Goal: Task Accomplishment & Management: Manage account settings

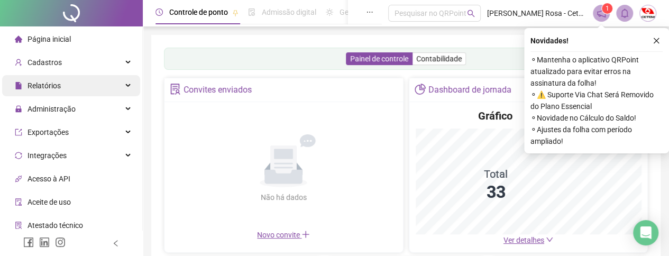
click at [38, 85] on span "Relatórios" at bounding box center [43, 85] width 33 height 8
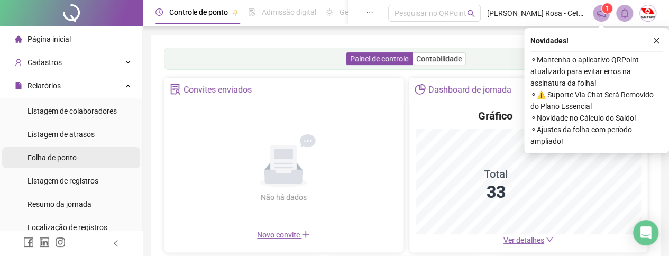
click at [54, 158] on span "Folha de ponto" at bounding box center [51, 157] width 49 height 8
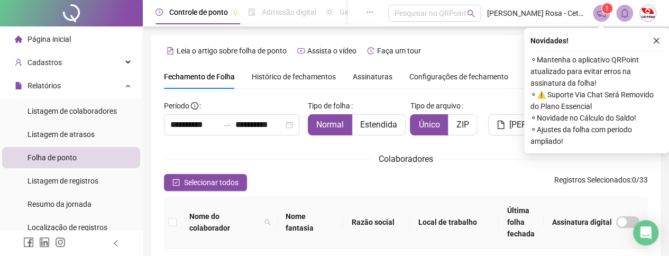
scroll to position [88, 0]
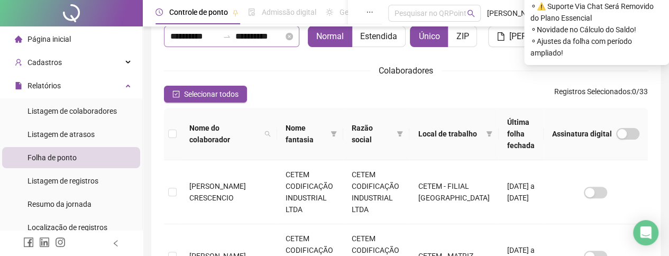
click at [216, 44] on div "**********" at bounding box center [231, 36] width 135 height 21
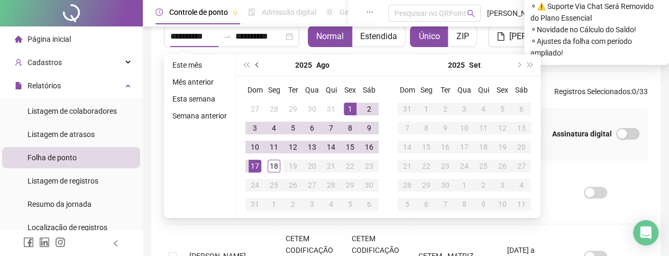
click at [252, 62] on button "prev-year" at bounding box center [258, 64] width 12 height 21
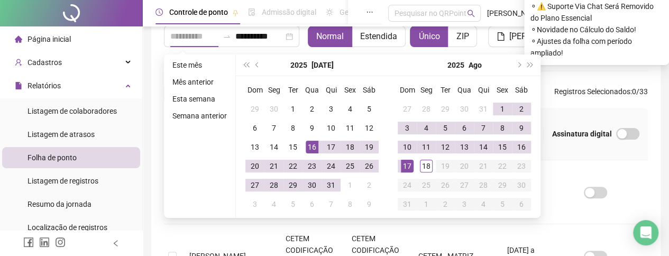
type input "**********"
click at [314, 150] on div "16" at bounding box center [312, 147] width 13 height 13
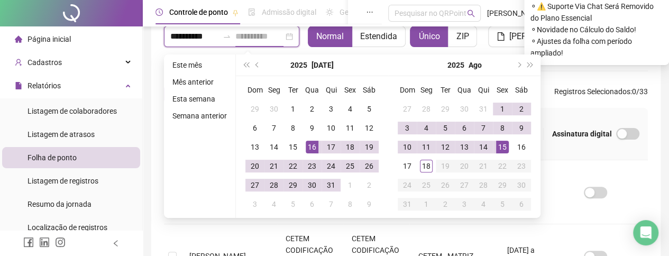
type input "**********"
click at [502, 145] on div "15" at bounding box center [502, 147] width 13 height 13
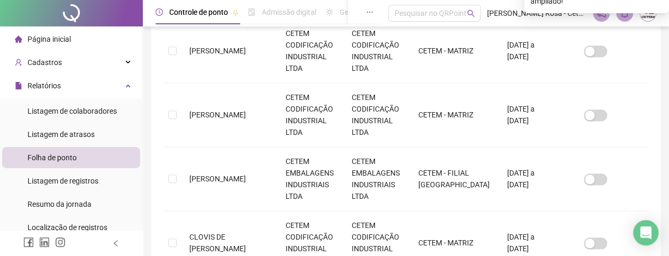
scroll to position [641, 0]
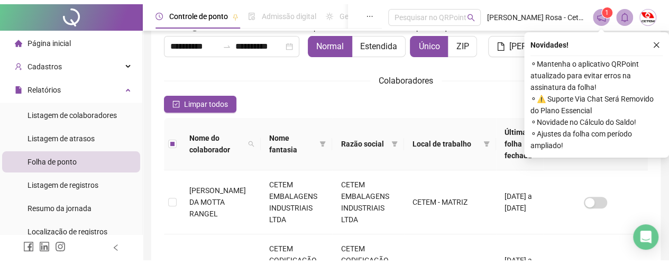
scroll to position [0, 0]
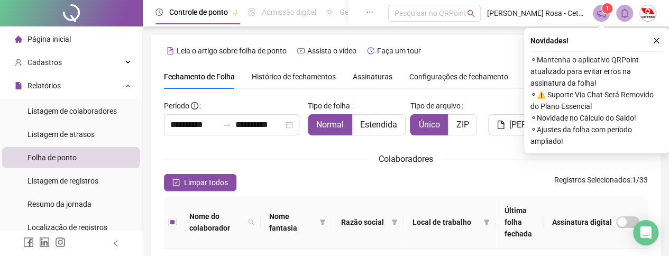
click at [655, 40] on icon "close" at bounding box center [656, 41] width 6 height 6
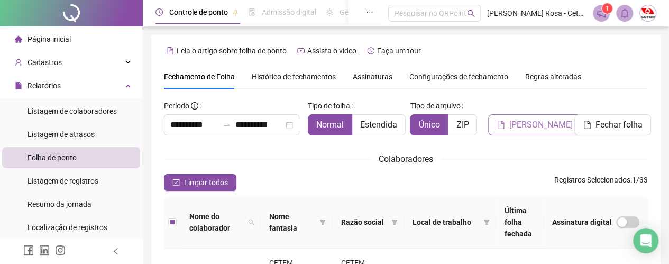
click at [536, 132] on button "[PERSON_NAME]" at bounding box center [534, 124] width 93 height 21
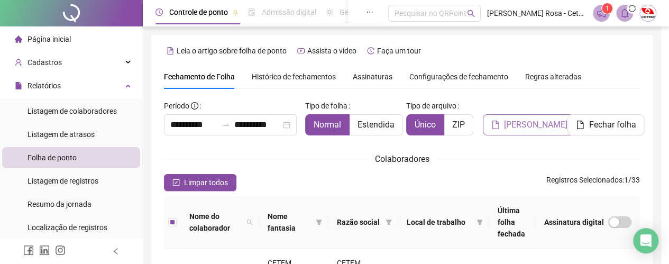
scroll to position [85, 0]
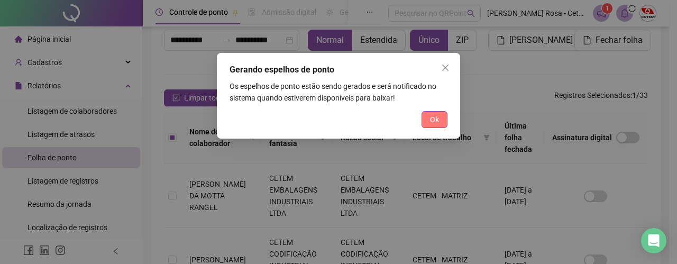
click at [433, 125] on button "Ok" at bounding box center [434, 119] width 26 height 17
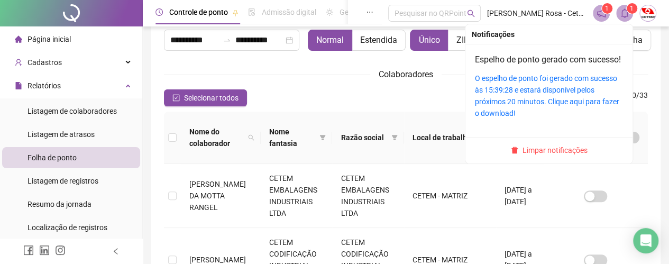
click at [622, 9] on icon "bell" at bounding box center [625, 13] width 10 height 10
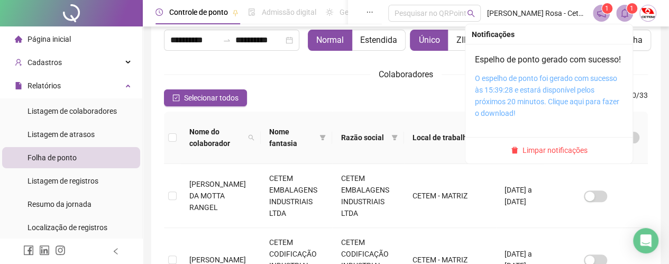
click at [552, 101] on link "O espelho de ponto foi gerado com sucesso às 15:39:28 e estará disponível pelos…" at bounding box center [547, 95] width 144 height 43
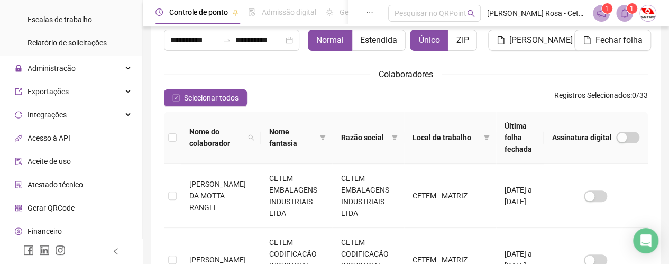
scroll to position [257, 0]
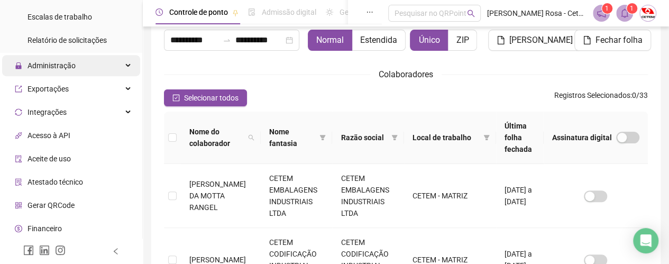
click at [55, 57] on span "Administração" at bounding box center [45, 65] width 61 height 21
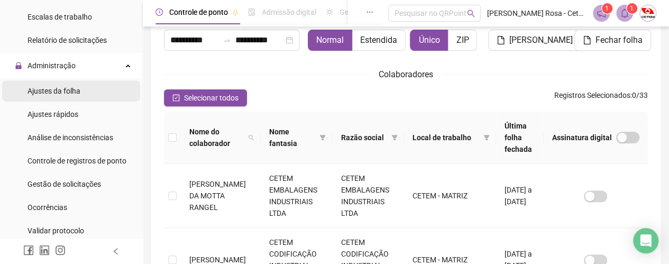
click at [51, 98] on div "Ajustes da folha" at bounding box center [53, 90] width 53 height 21
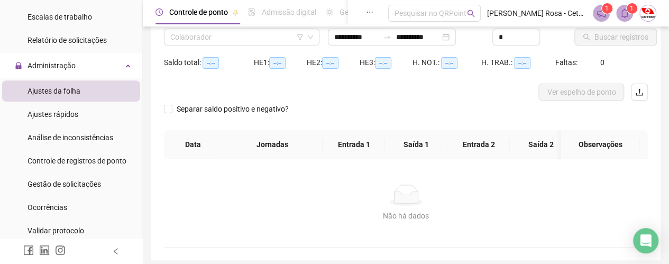
type input "**********"
click at [286, 39] on input "search" at bounding box center [236, 37] width 133 height 16
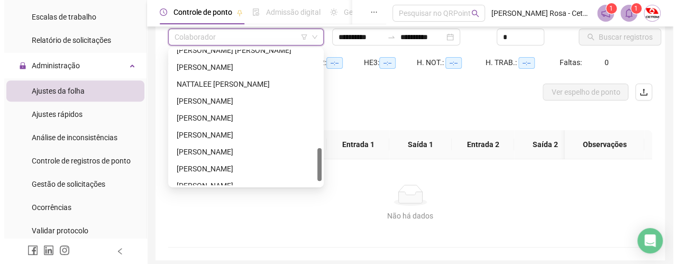
scroll to position [406, 0]
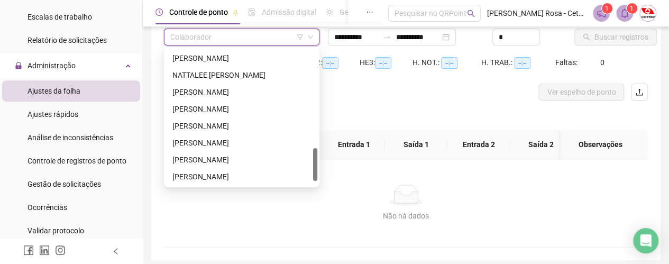
drag, startPoint x: 315, startPoint y: 63, endPoint x: 316, endPoint y: 161, distance: 98.3
click at [316, 161] on div at bounding box center [315, 164] width 4 height 33
click at [258, 106] on div "[PERSON_NAME]" at bounding box center [241, 109] width 138 height 12
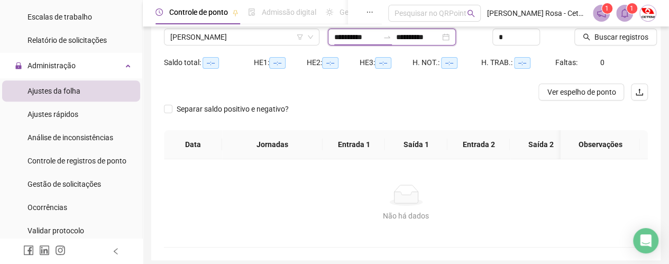
click at [364, 42] on input "**********" at bounding box center [356, 37] width 44 height 12
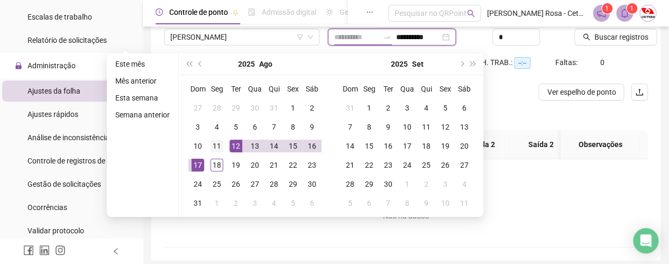
type input "**********"
click at [215, 149] on div "11" at bounding box center [216, 146] width 13 height 13
type input "**********"
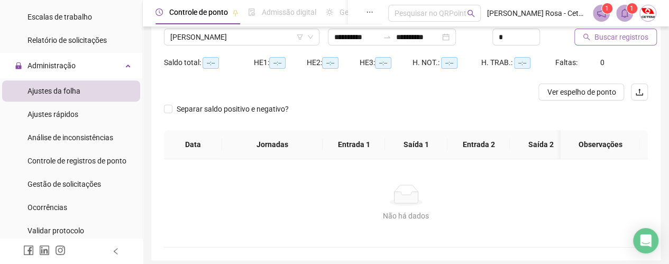
click at [596, 39] on span "Buscar registros" at bounding box center [621, 37] width 54 height 12
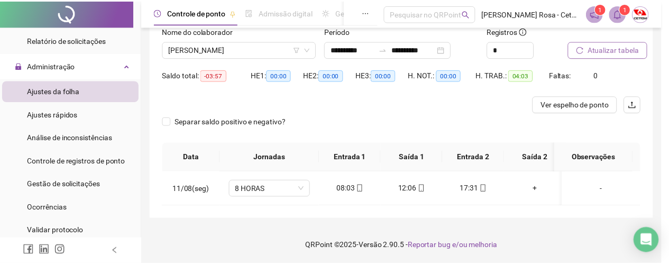
scroll to position [80, 0]
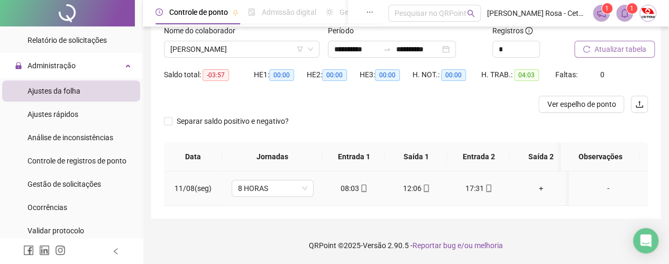
click at [537, 182] on div "+" at bounding box center [540, 188] width 45 height 12
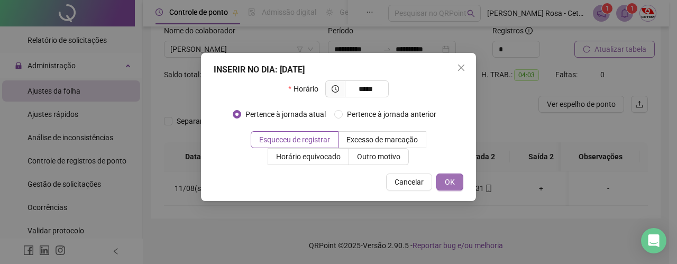
type input "*****"
click at [452, 186] on span "OK" at bounding box center [450, 182] width 10 height 12
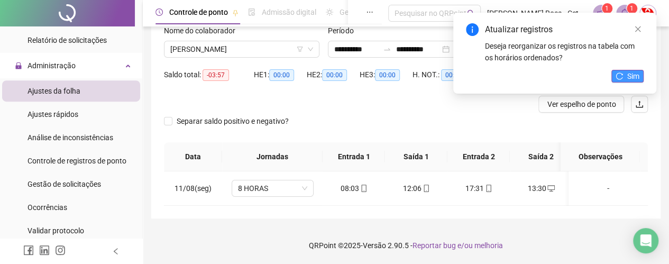
click at [627, 77] on span "Sim" at bounding box center [633, 76] width 12 height 12
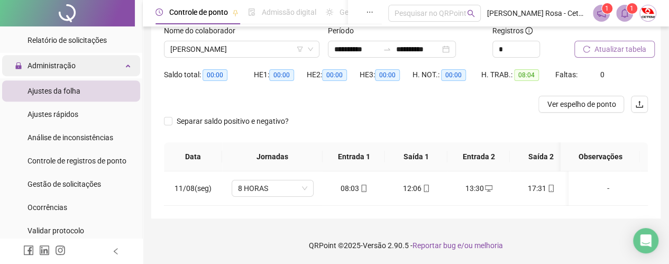
click at [61, 61] on span "Administração" at bounding box center [51, 65] width 48 height 8
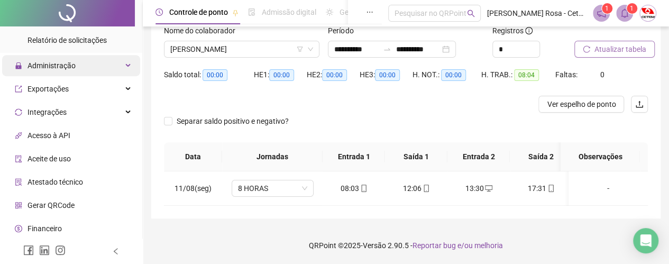
click at [63, 67] on span "Administração" at bounding box center [51, 65] width 48 height 8
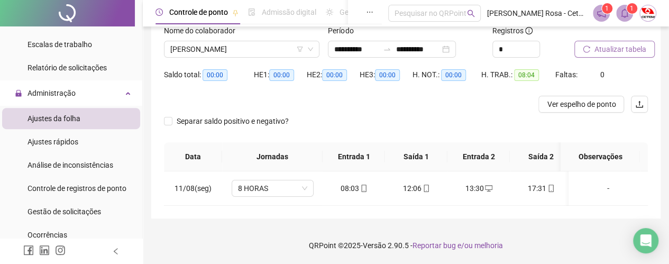
scroll to position [0, 0]
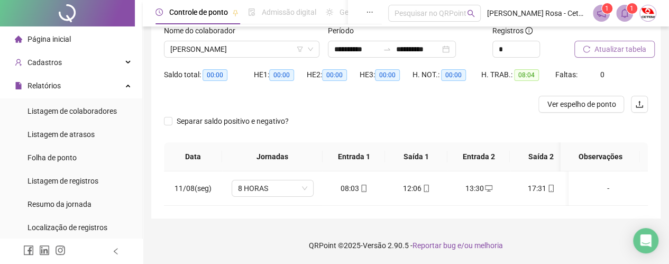
click at [49, 39] on span "Página inicial" at bounding box center [48, 39] width 43 height 8
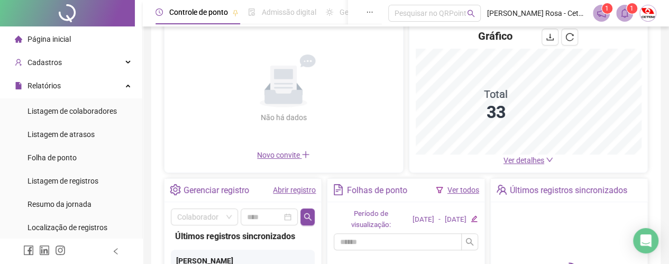
click at [47, 43] on span "Página inicial" at bounding box center [48, 39] width 43 height 8
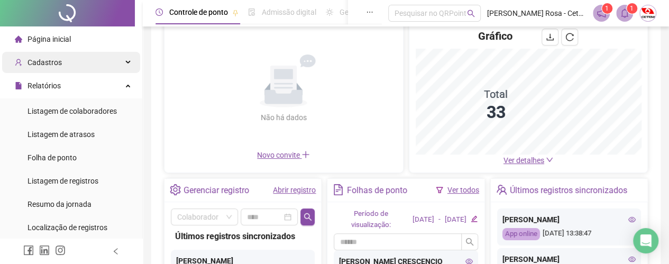
click at [42, 70] on span "Cadastros" at bounding box center [38, 62] width 47 height 21
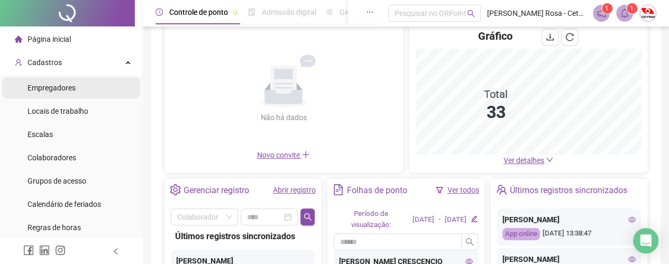
click at [51, 89] on span "Empregadores" at bounding box center [51, 88] width 48 height 8
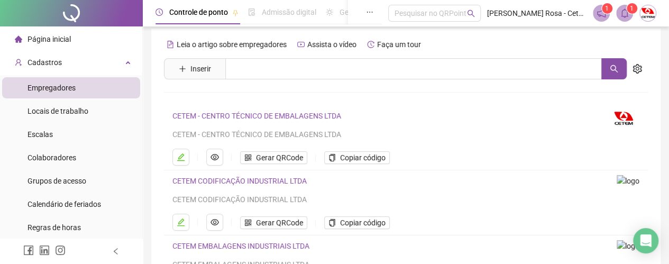
scroll to position [80, 0]
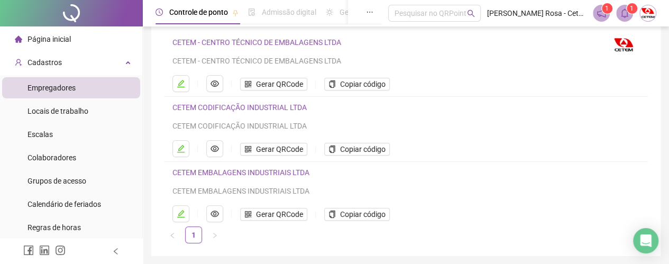
click at [283, 106] on link "CETEM CODIFICAÇÃO INDUSTRIAL LTDA" at bounding box center [239, 107] width 134 height 8
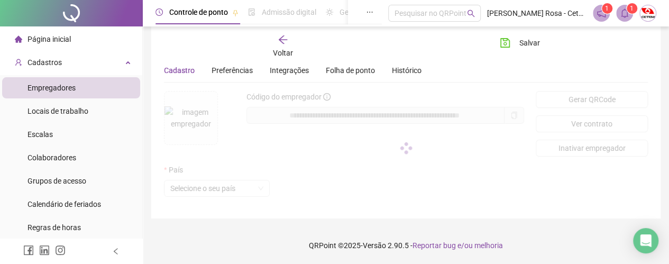
scroll to position [39, 0]
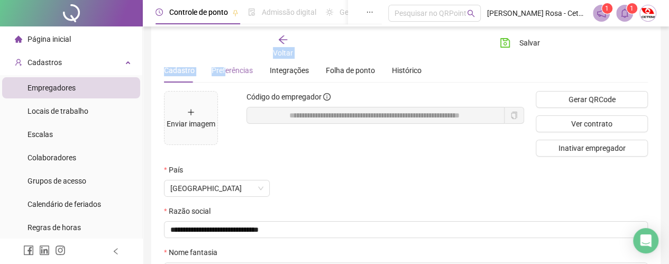
click at [224, 68] on div "**********" at bounding box center [406, 190] width 484 height 365
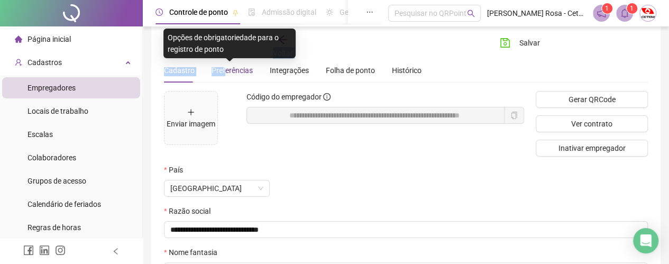
click at [224, 68] on span "Preferências" at bounding box center [231, 70] width 41 height 8
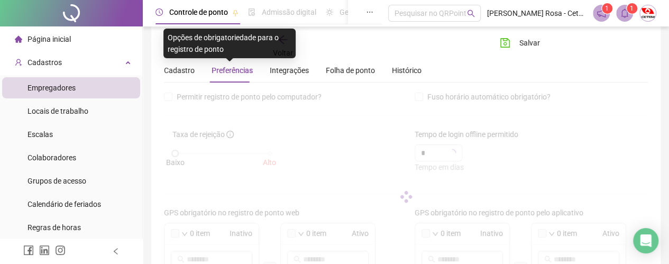
click at [224, 68] on span "Preferências" at bounding box center [231, 70] width 41 height 8
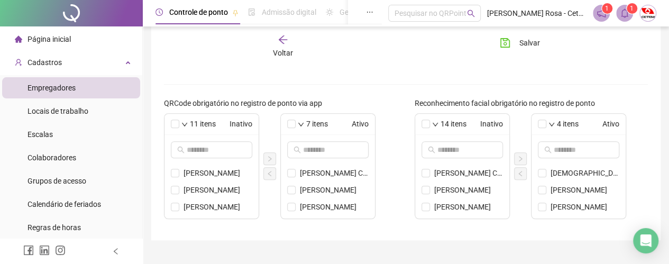
scroll to position [481, 0]
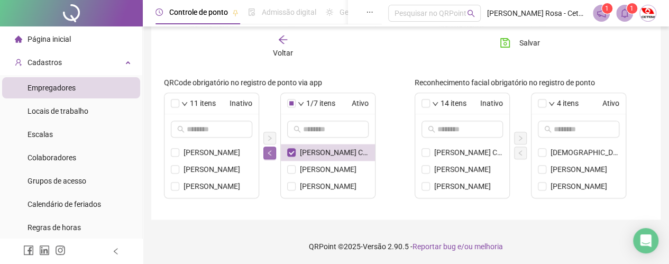
click at [269, 151] on icon "left" at bounding box center [268, 152] width 3 height 5
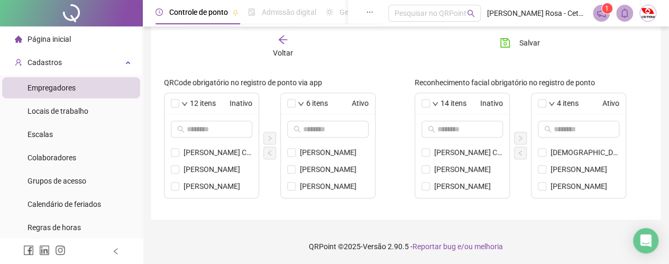
click at [47, 39] on span "Página inicial" at bounding box center [48, 39] width 43 height 8
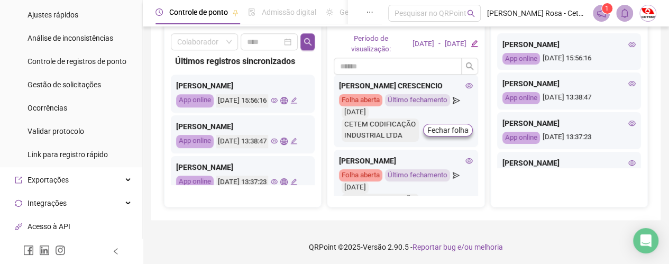
scroll to position [519, 0]
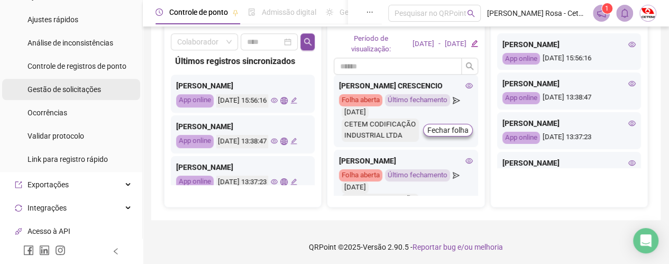
click at [84, 86] on span "Gestão de solicitações" at bounding box center [63, 89] width 73 height 8
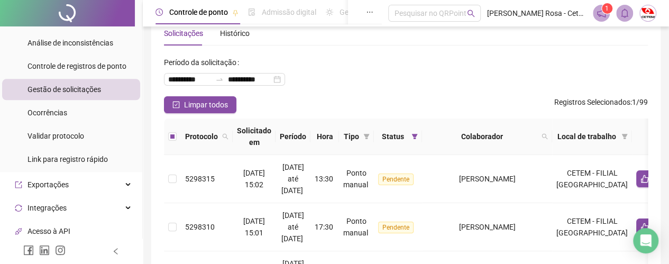
scroll to position [16, 0]
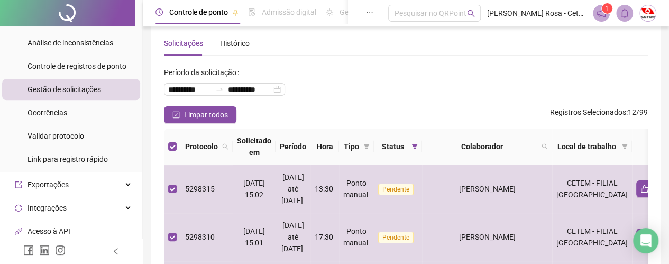
click at [653, 146] on icon "like" at bounding box center [656, 146] width 7 height 7
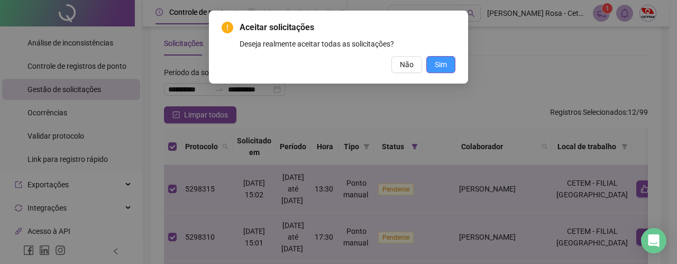
click at [449, 70] on button "Sim" at bounding box center [440, 64] width 29 height 17
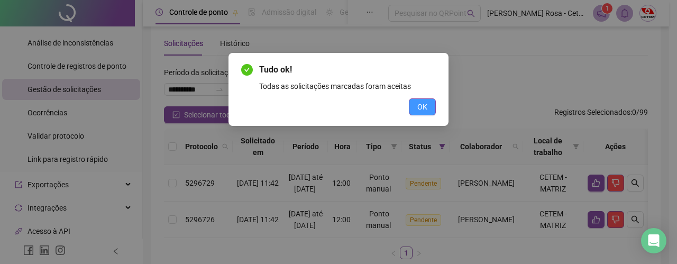
click at [423, 109] on span "OK" at bounding box center [422, 107] width 10 height 12
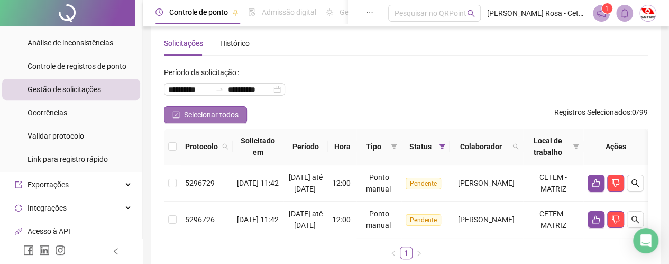
click at [221, 109] on span "Selecionar todos" at bounding box center [211, 115] width 54 height 12
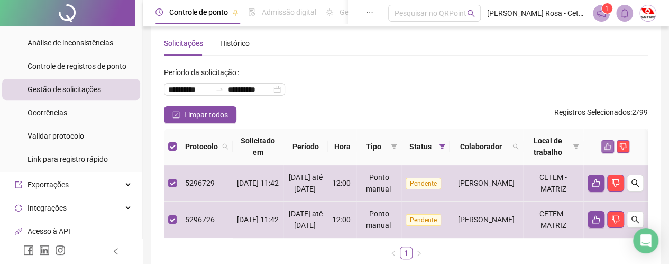
click at [611, 144] on icon "like" at bounding box center [607, 146] width 7 height 7
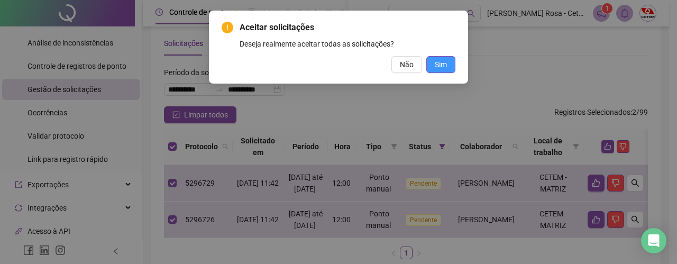
click at [446, 63] on span "Sim" at bounding box center [441, 65] width 12 height 12
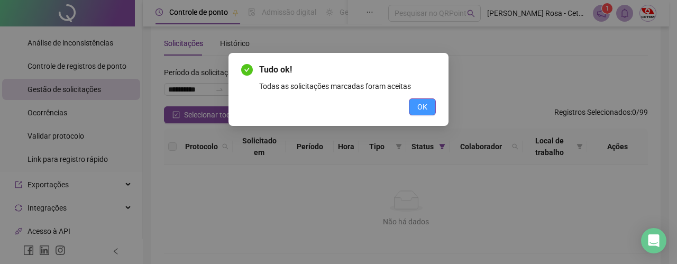
click at [422, 103] on span "OK" at bounding box center [422, 107] width 10 height 12
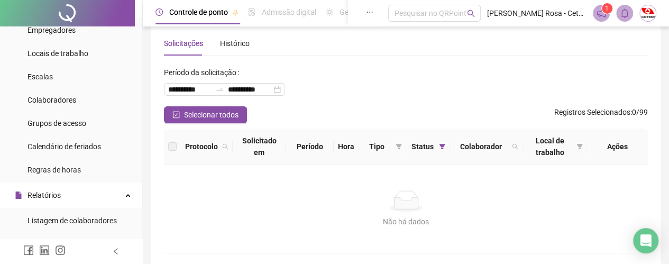
scroll to position [0, 0]
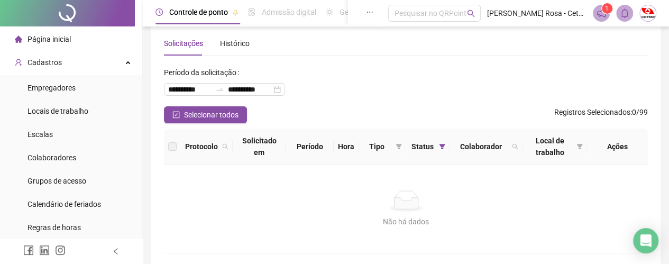
click at [46, 37] on span "Página inicial" at bounding box center [48, 39] width 43 height 8
